Goal: Find specific page/section: Find specific page/section

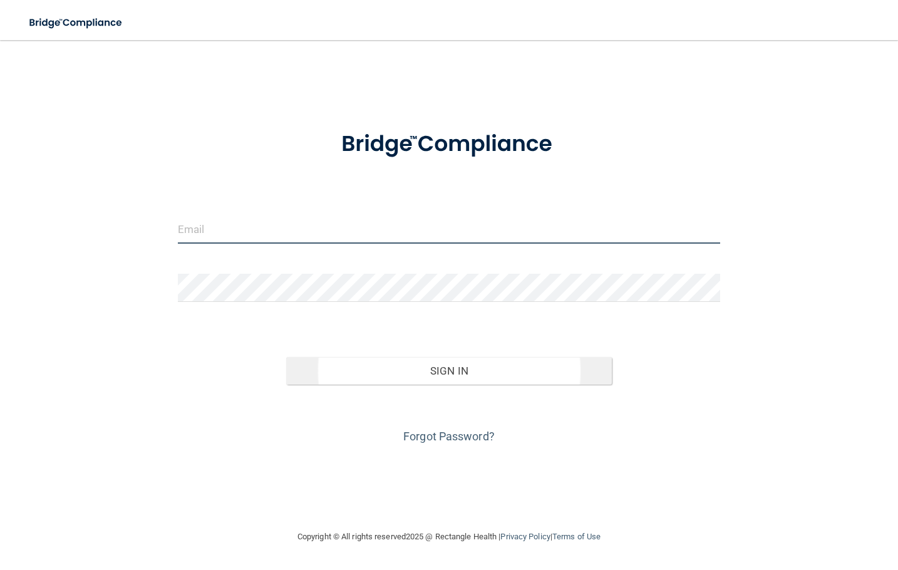
type input "[EMAIL_ADDRESS][DOMAIN_NAME]"
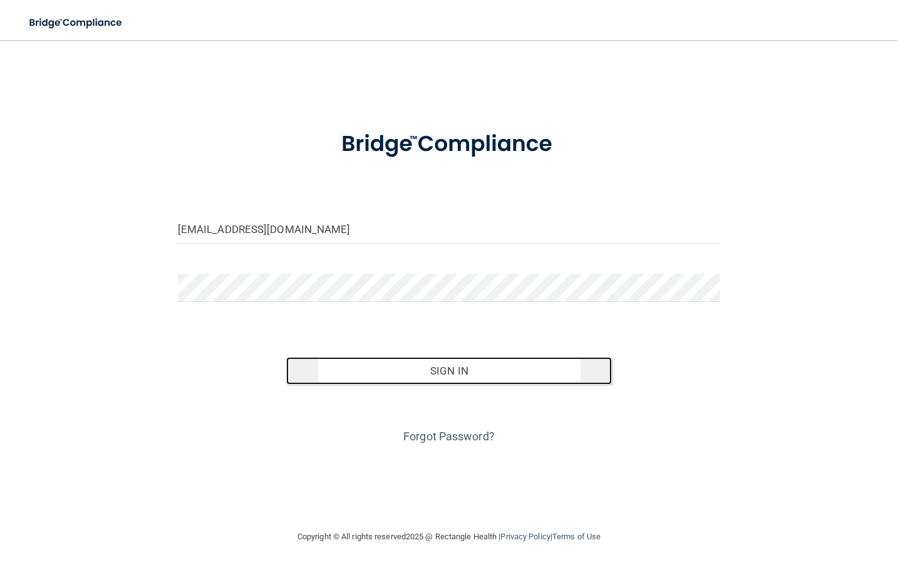
click at [360, 364] on button "Sign In" at bounding box center [449, 371] width 326 height 28
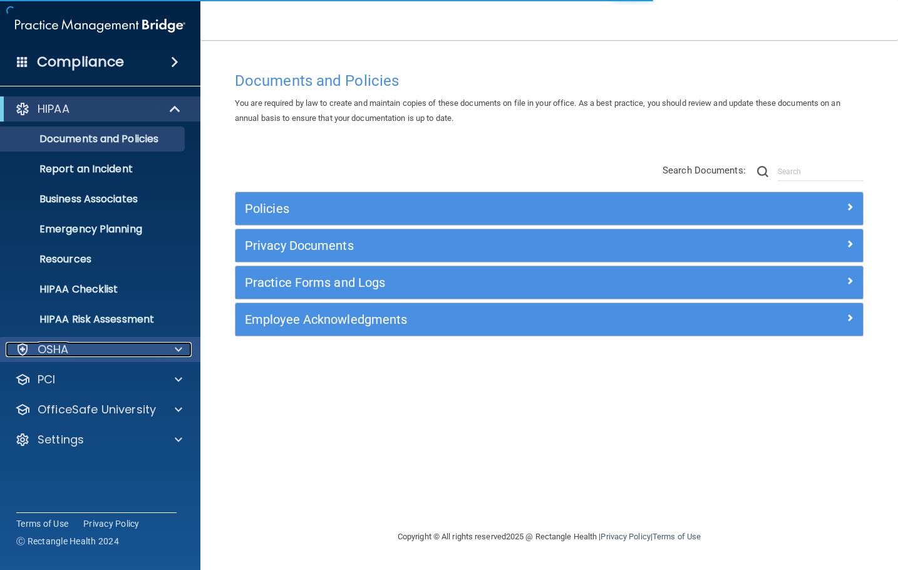
click at [54, 349] on p "OSHA" at bounding box center [53, 349] width 31 height 15
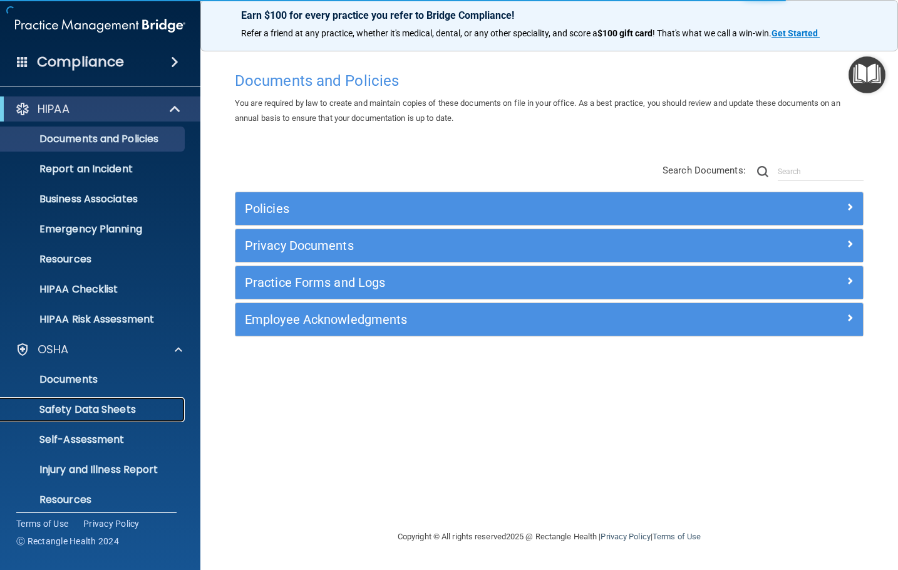
click at [84, 409] on p "Safety Data Sheets" at bounding box center [93, 409] width 171 height 13
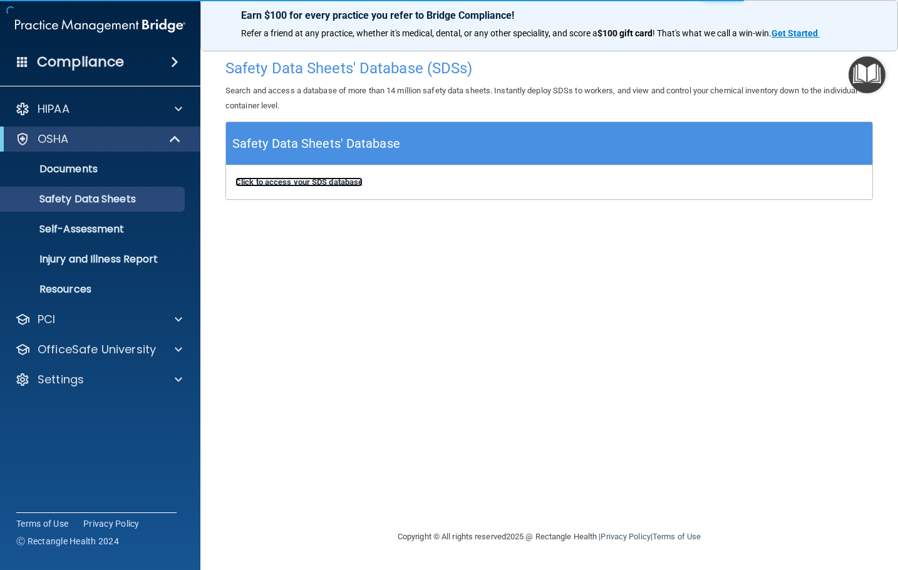
click at [336, 183] on b "Click to access your SDS database" at bounding box center [298, 181] width 127 height 9
